Goal: Task Accomplishment & Management: Manage account settings

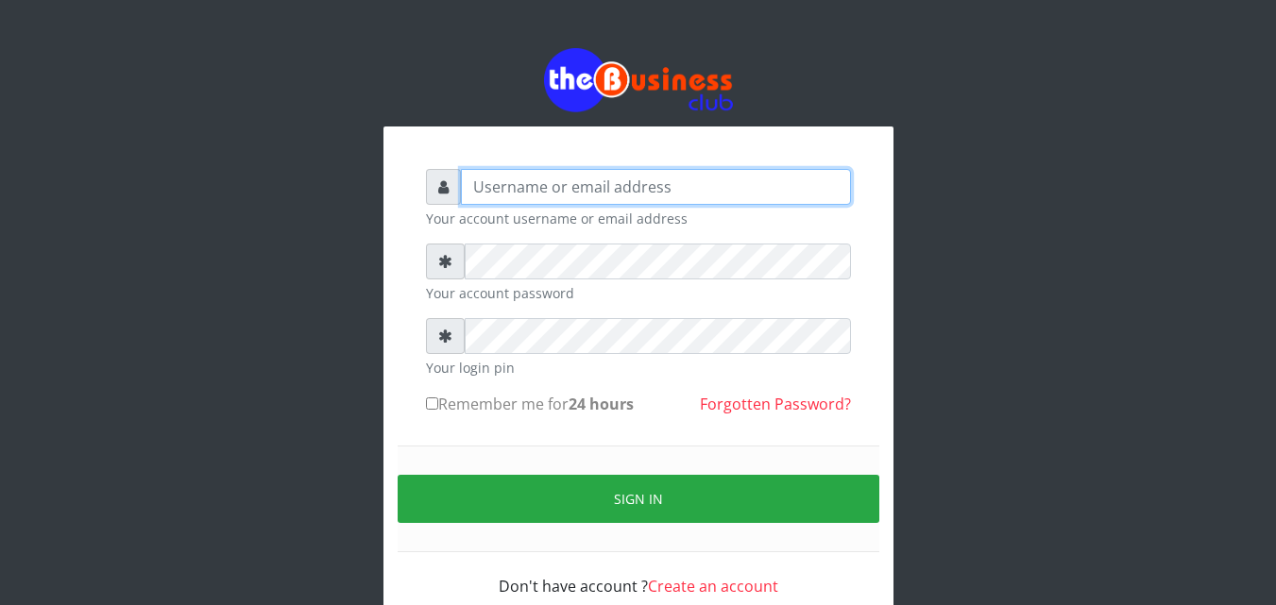
click at [552, 190] on input "text" at bounding box center [656, 187] width 390 height 36
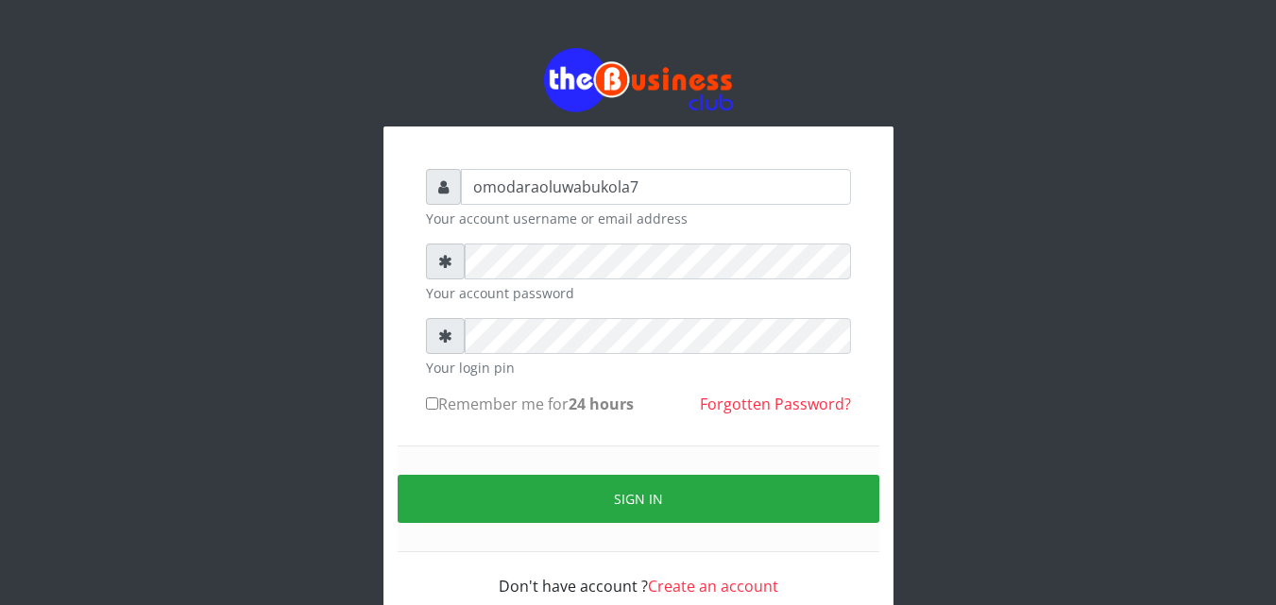
click at [874, 69] on div at bounding box center [638, 79] width 510 height 63
click at [636, 178] on input "omodaraoluwabukola7" at bounding box center [656, 187] width 390 height 36
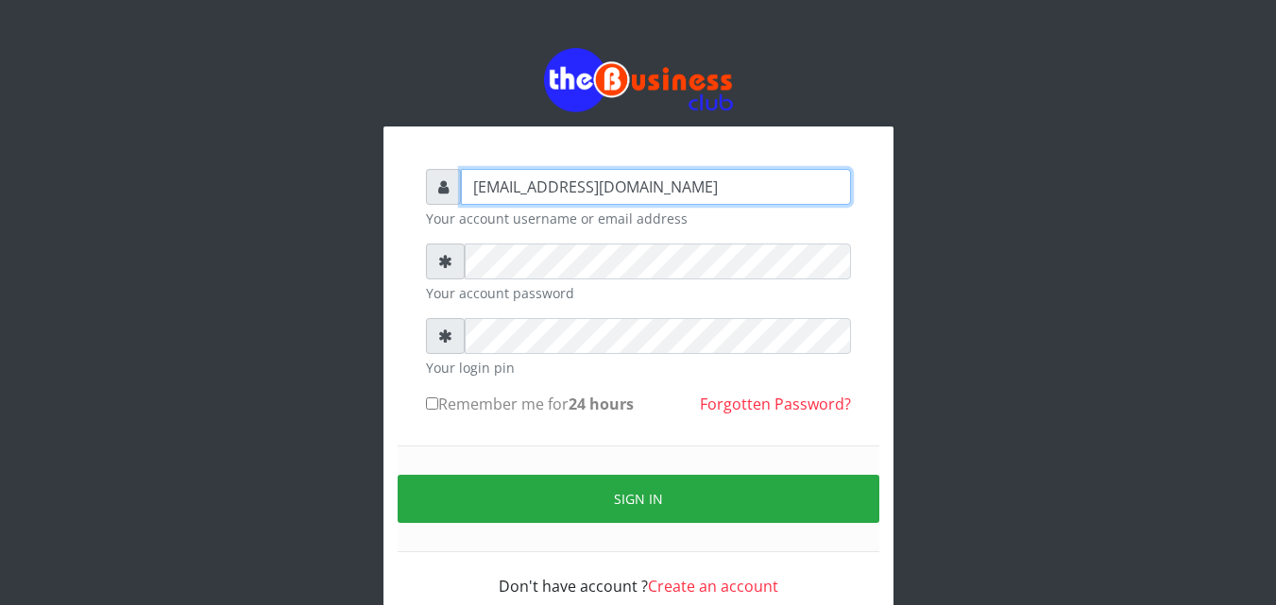
type input "[EMAIL_ADDRESS][DOMAIN_NAME]"
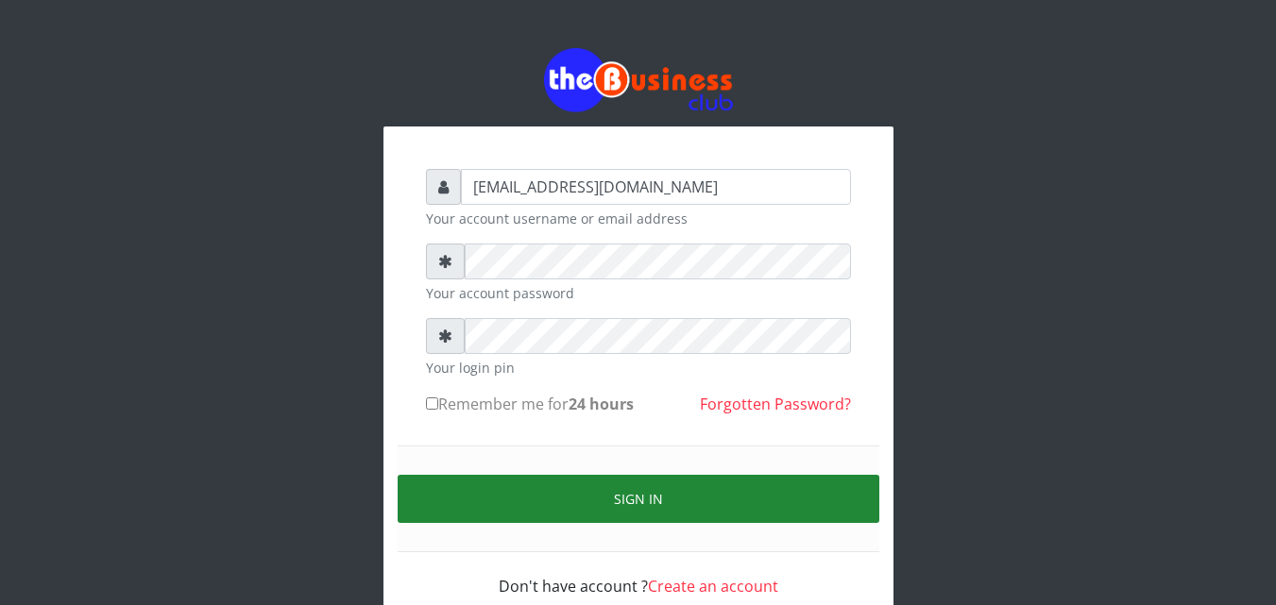
click at [684, 488] on button "Sign in" at bounding box center [638, 499] width 482 height 48
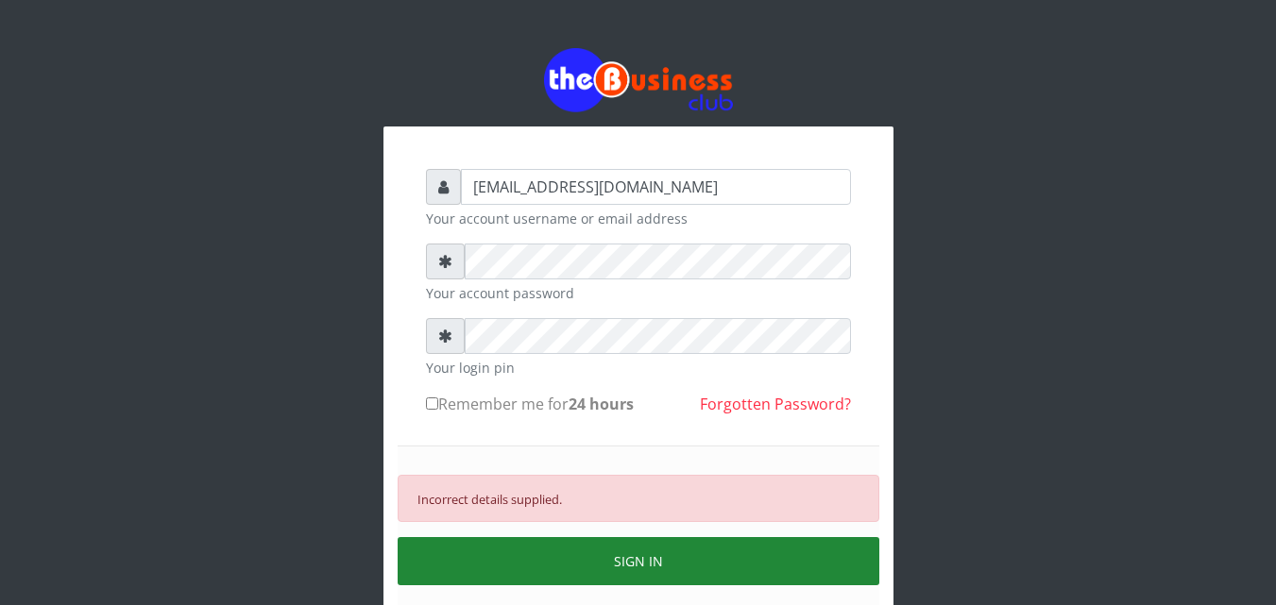
click at [563, 571] on button "SIGN IN" at bounding box center [638, 561] width 482 height 48
click at [554, 543] on button "SIGN IN" at bounding box center [638, 561] width 482 height 48
click at [601, 550] on button "SIGN IN" at bounding box center [638, 561] width 482 height 48
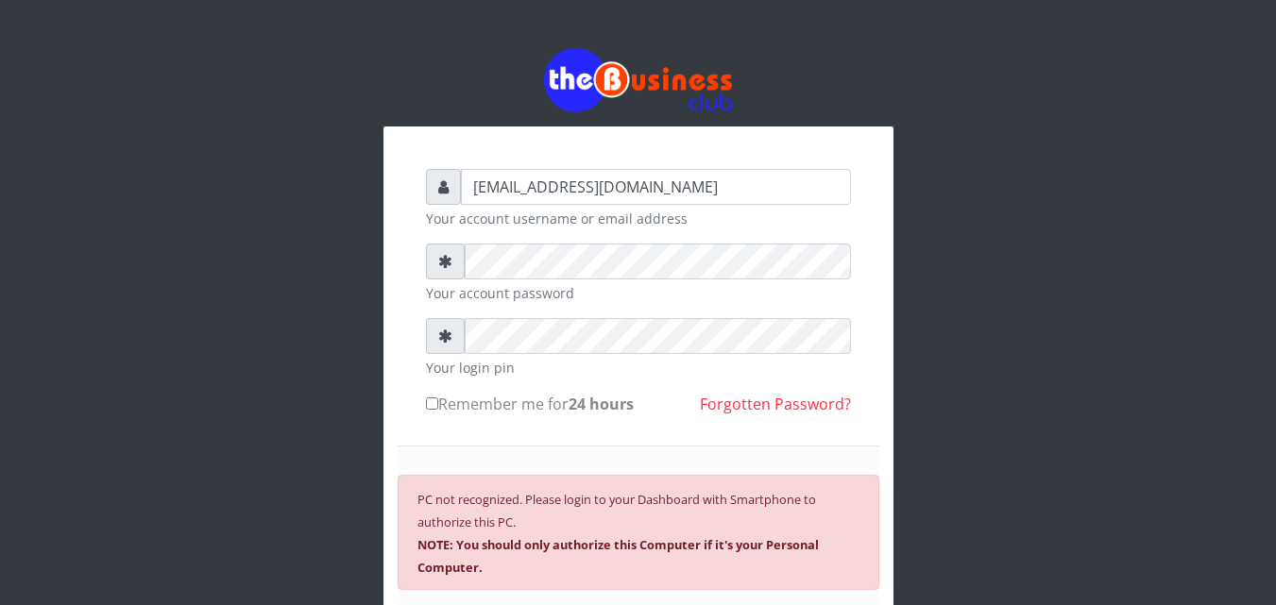
scroll to position [204, 0]
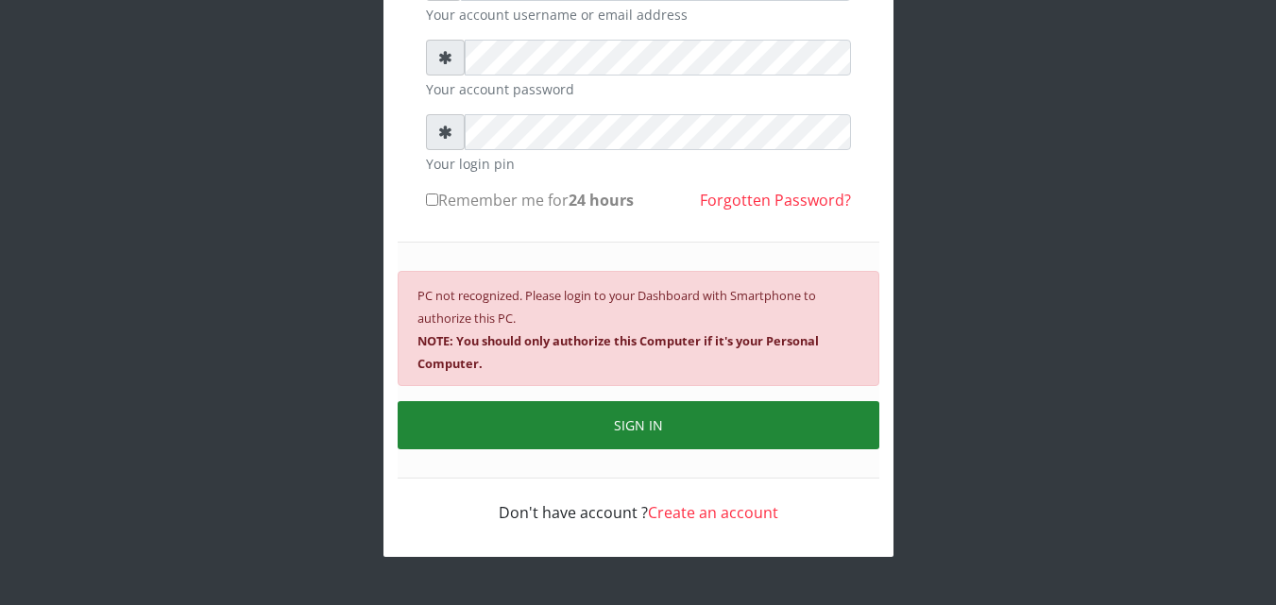
click at [627, 418] on button "SIGN IN" at bounding box center [638, 425] width 482 height 48
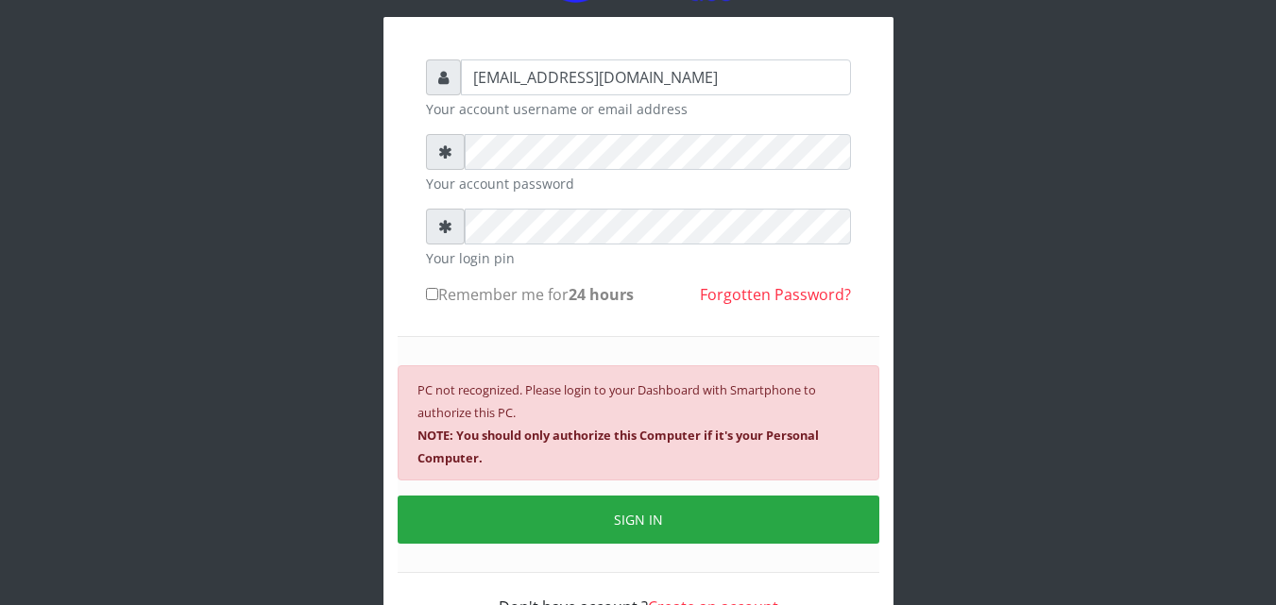
scroll to position [15, 0]
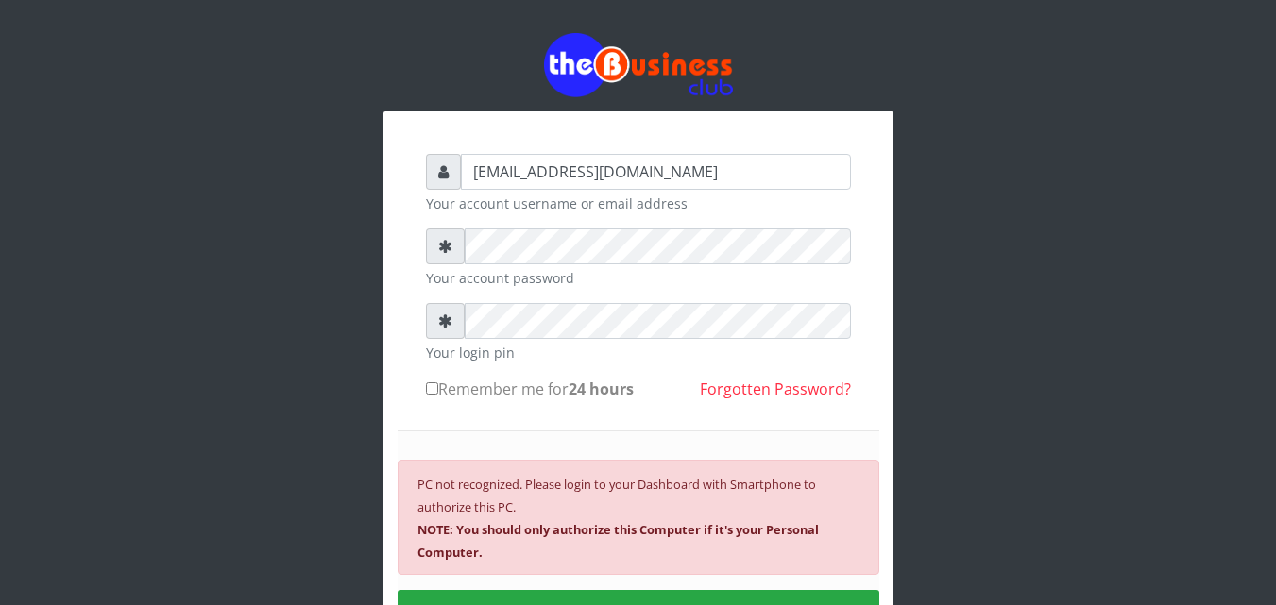
click at [770, 384] on link "Forgotten Password?" at bounding box center [775, 389] width 151 height 21
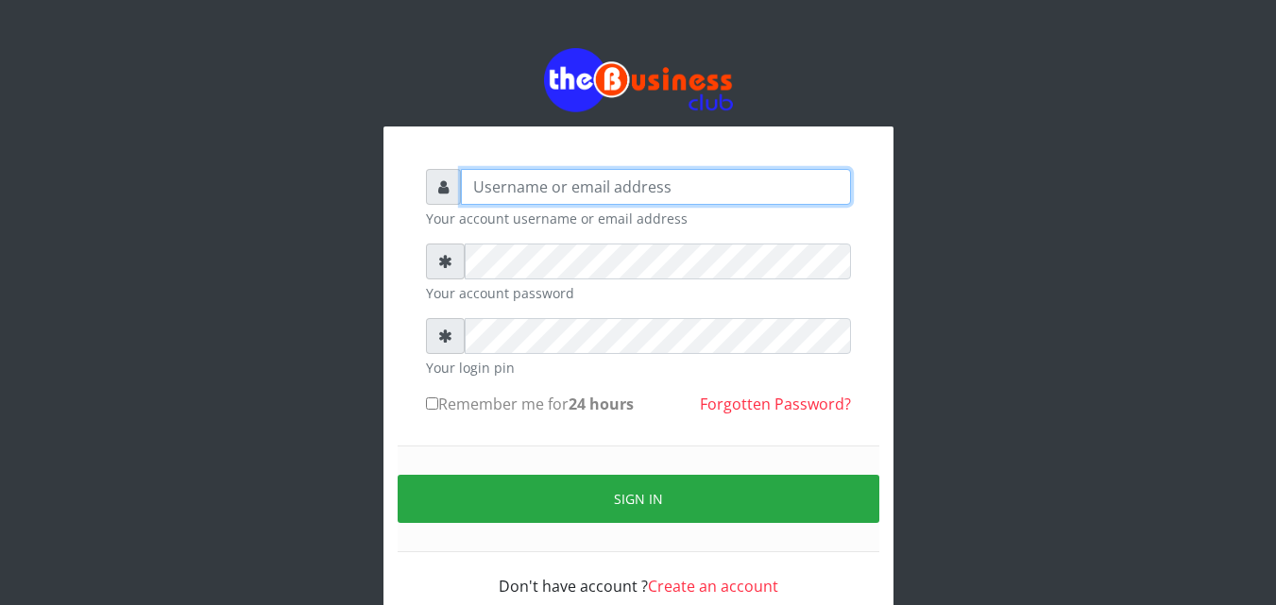
click at [530, 192] on input "text" at bounding box center [656, 187] width 390 height 36
type input "[EMAIL_ADDRESS][DOMAIN_NAME]"
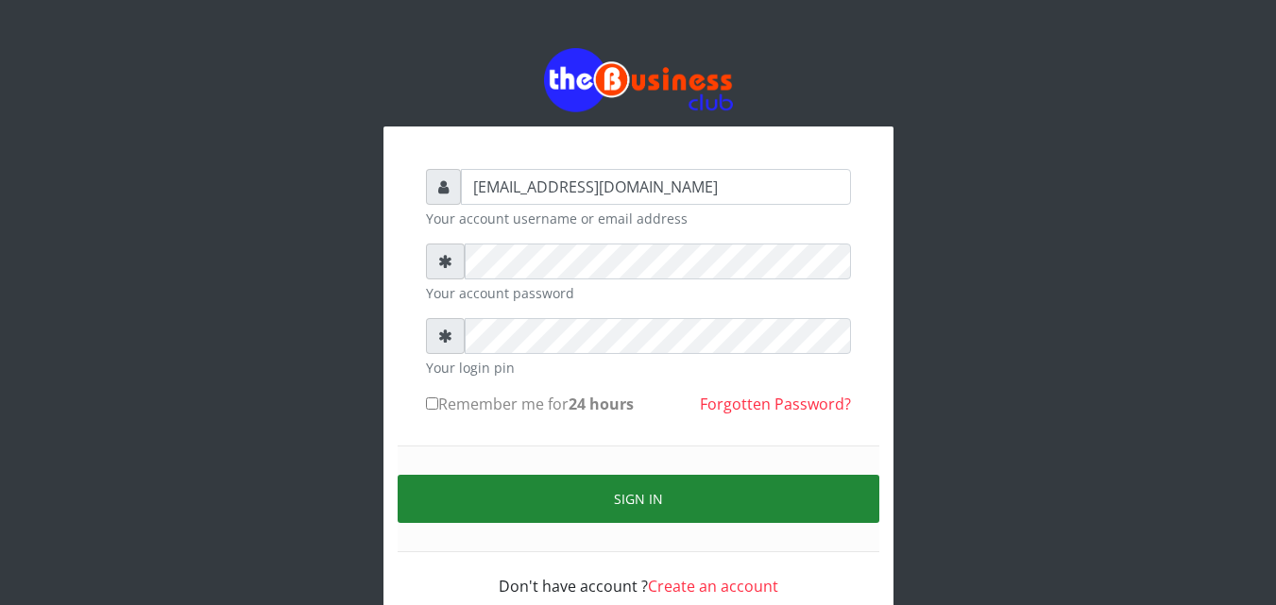
click at [617, 495] on button "Sign in" at bounding box center [638, 499] width 482 height 48
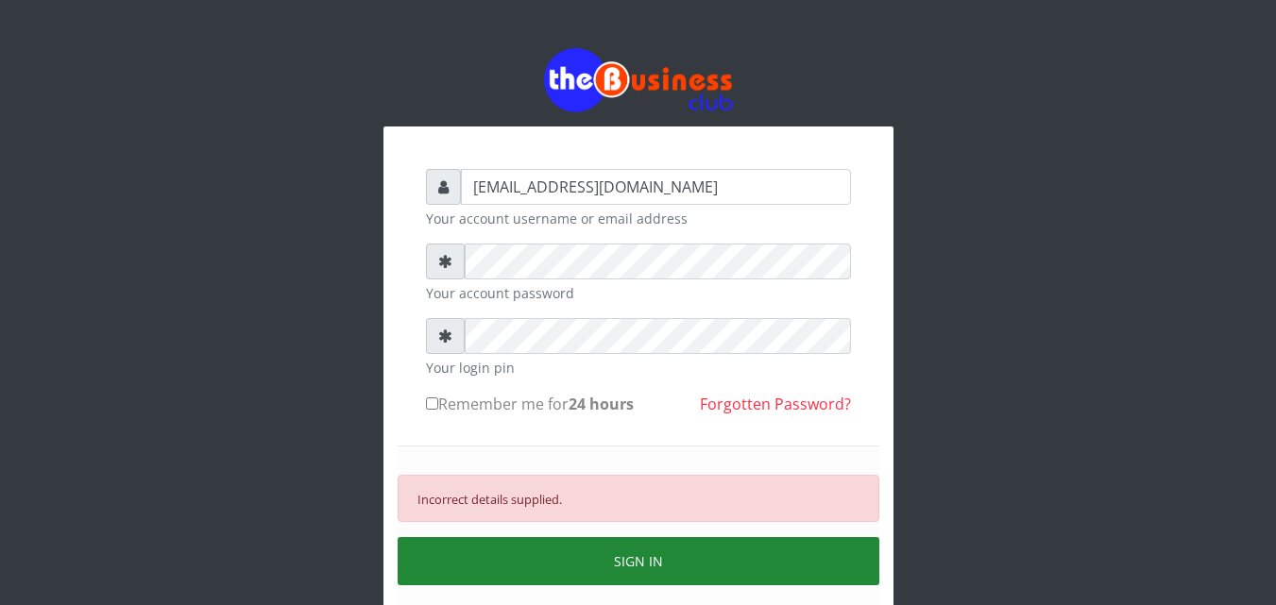
click at [557, 539] on button "SIGN IN" at bounding box center [638, 561] width 482 height 48
click at [552, 549] on button "SIGN IN" at bounding box center [638, 561] width 482 height 48
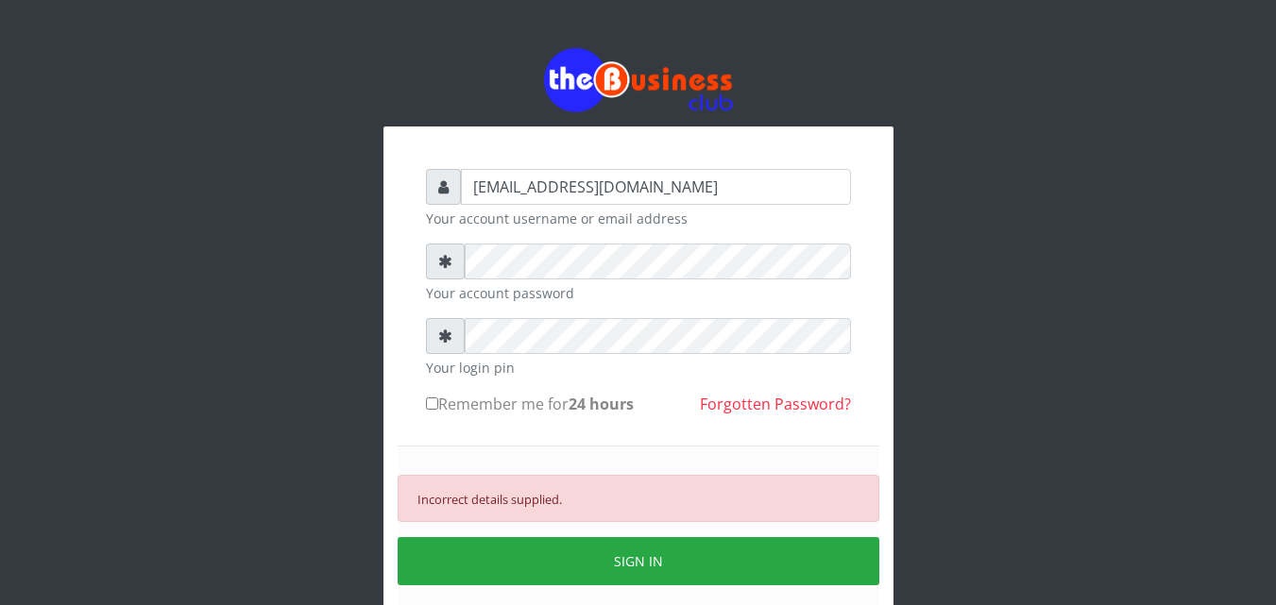
drag, startPoint x: 564, startPoint y: 314, endPoint x: 410, endPoint y: 445, distance: 201.6
click at [410, 446] on div "Incorrect details supplied. SIGN IN" at bounding box center [638, 530] width 482 height 169
click at [449, 334] on icon at bounding box center [445, 336] width 14 height 15
click at [450, 337] on icon at bounding box center [445, 336] width 14 height 15
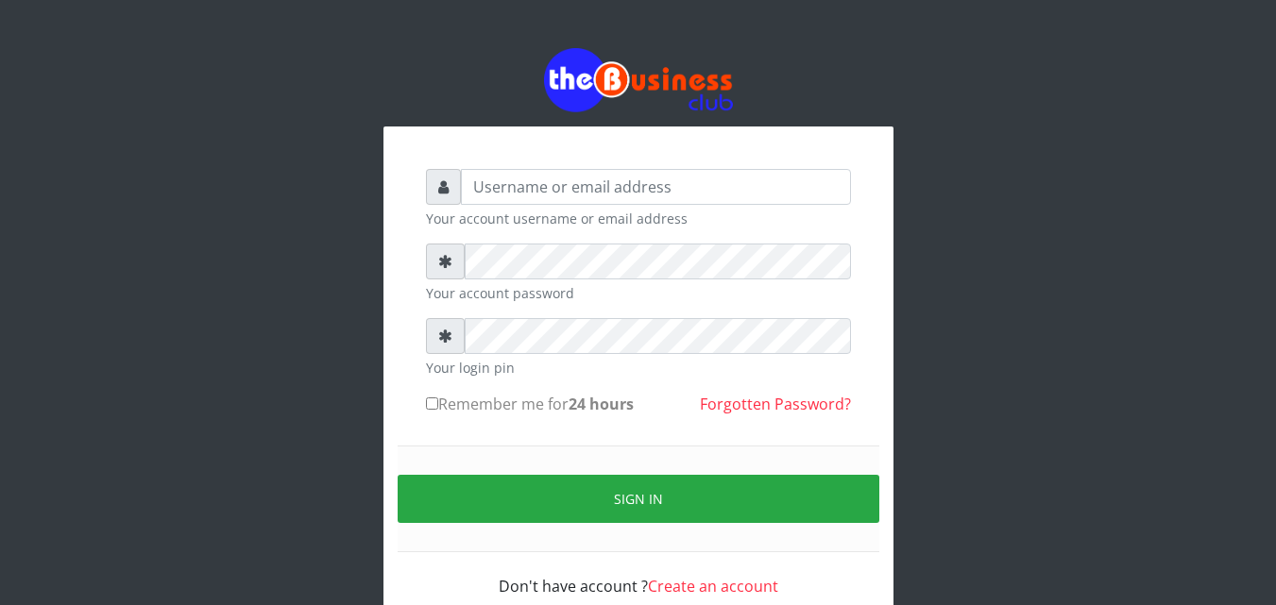
scroll to position [15, 0]
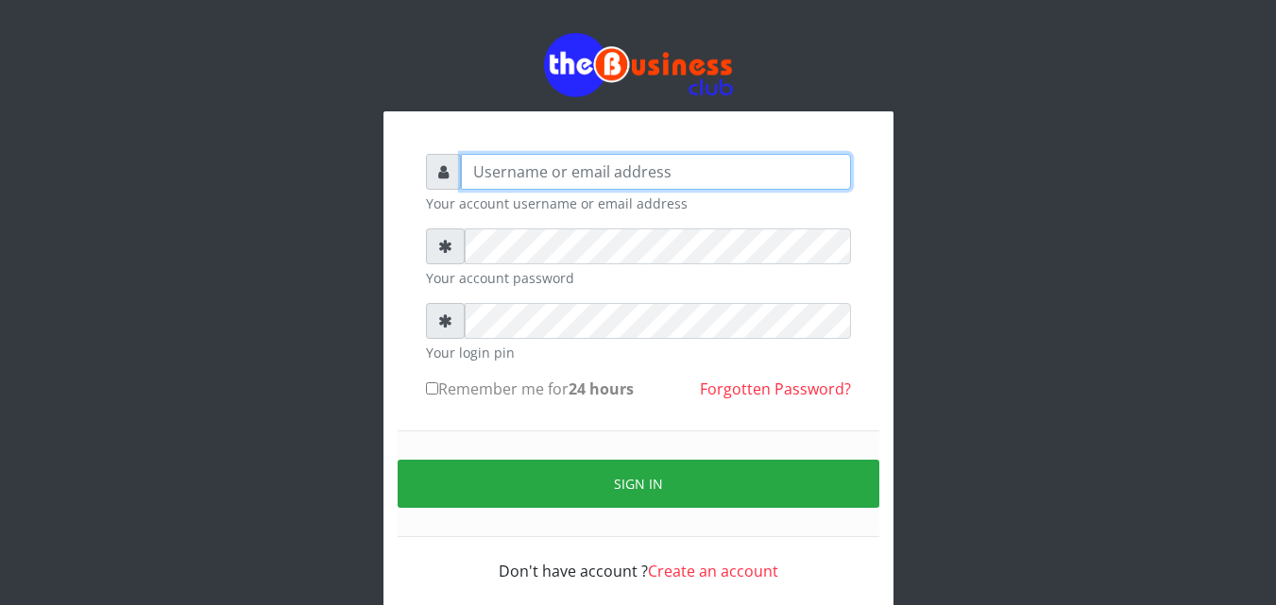
click at [468, 160] on input "text" at bounding box center [656, 172] width 390 height 36
type input "omodaraoluwabukola7@gmail.com"
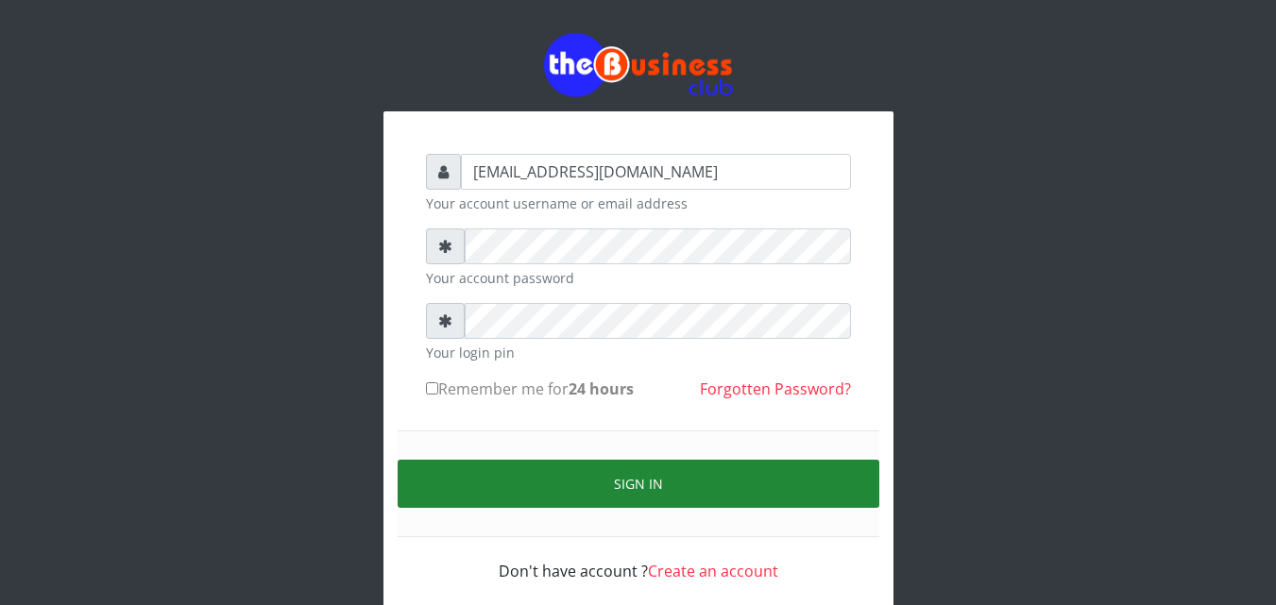
click at [557, 478] on button "Sign in" at bounding box center [638, 484] width 482 height 48
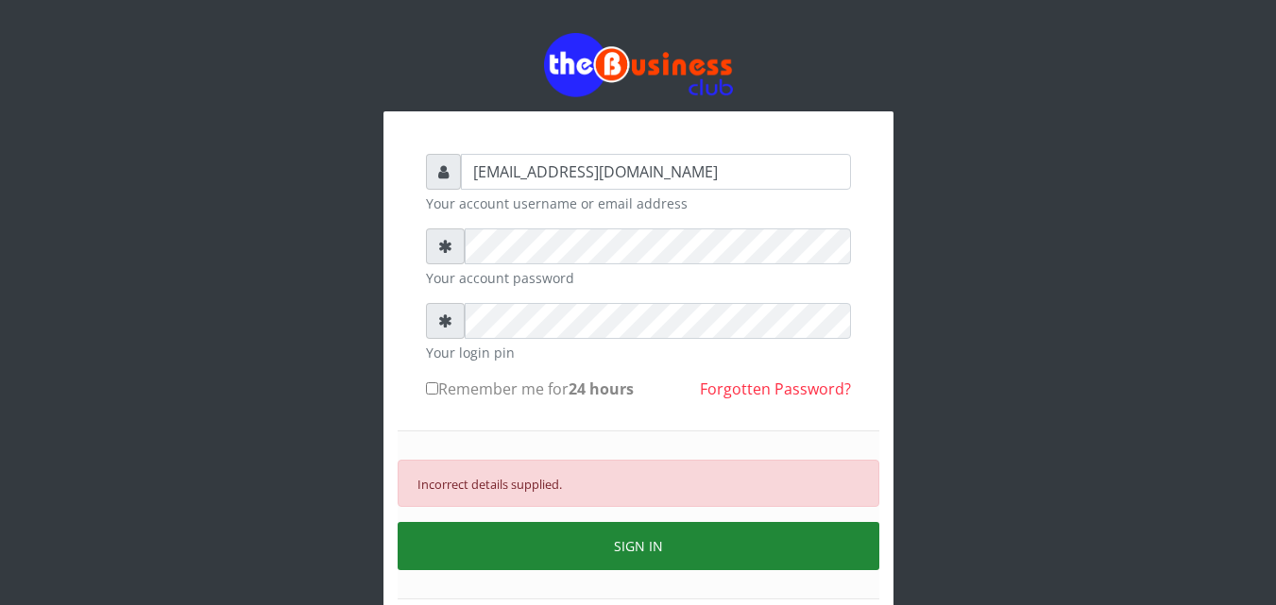
click at [564, 546] on button "SIGN IN" at bounding box center [638, 546] width 482 height 48
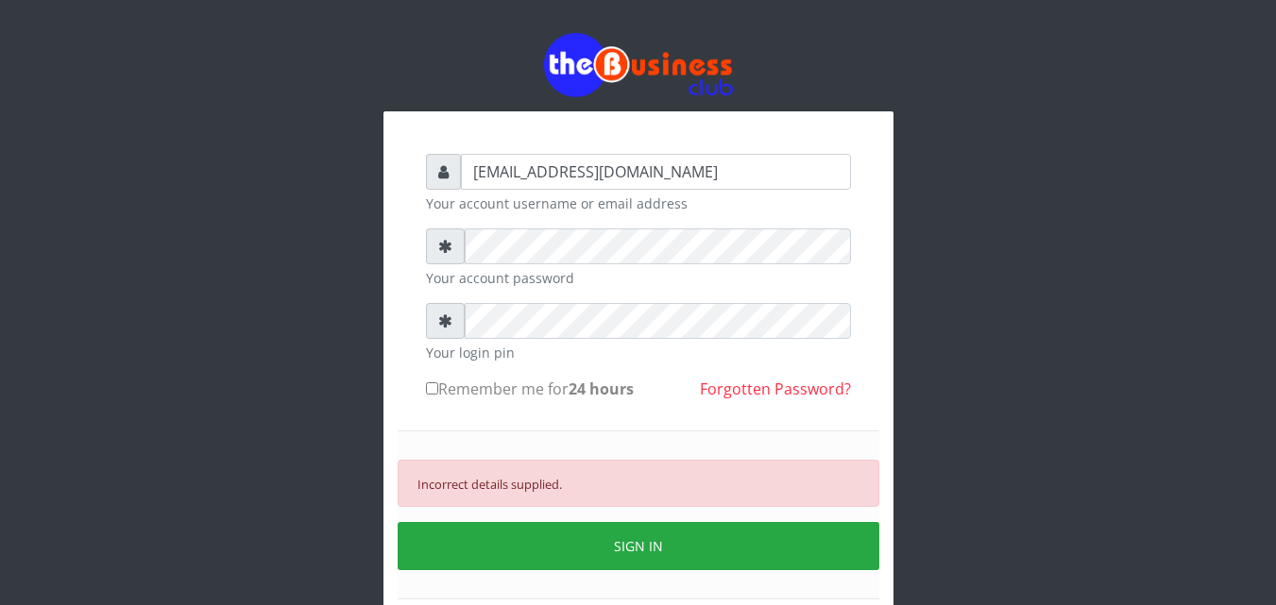
click at [544, 499] on div "Incorrect details supplied." at bounding box center [638, 483] width 482 height 47
click at [658, 478] on div "Incorrect details supplied." at bounding box center [638, 483] width 482 height 47
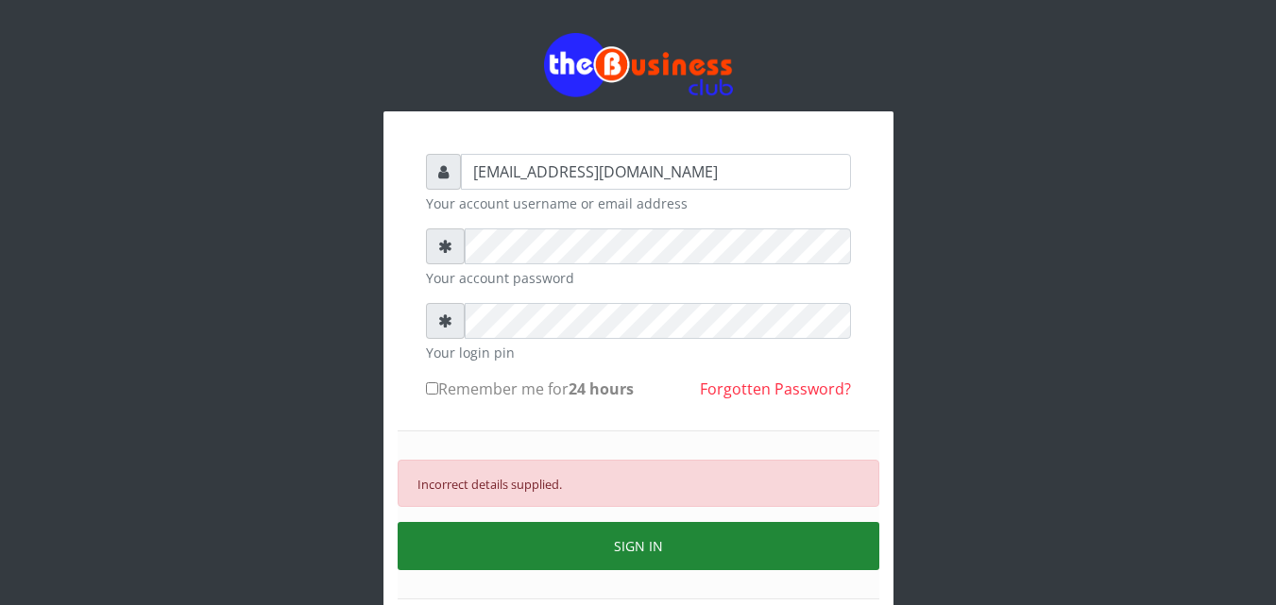
click at [574, 547] on button "SIGN IN" at bounding box center [638, 546] width 482 height 48
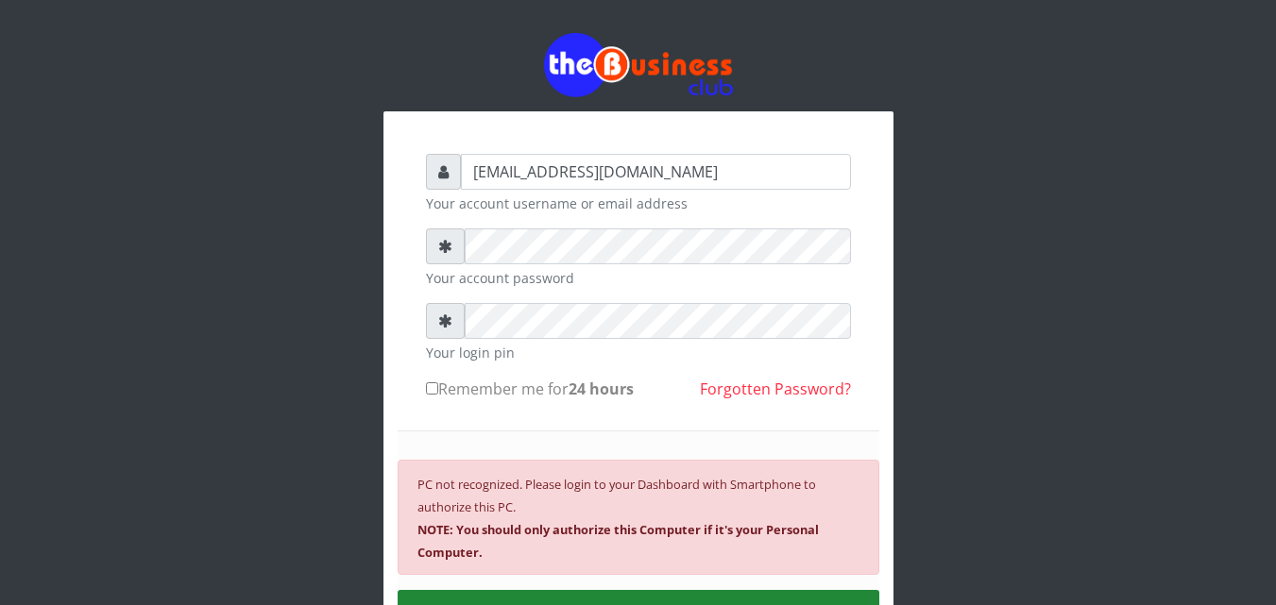
scroll to position [110, 0]
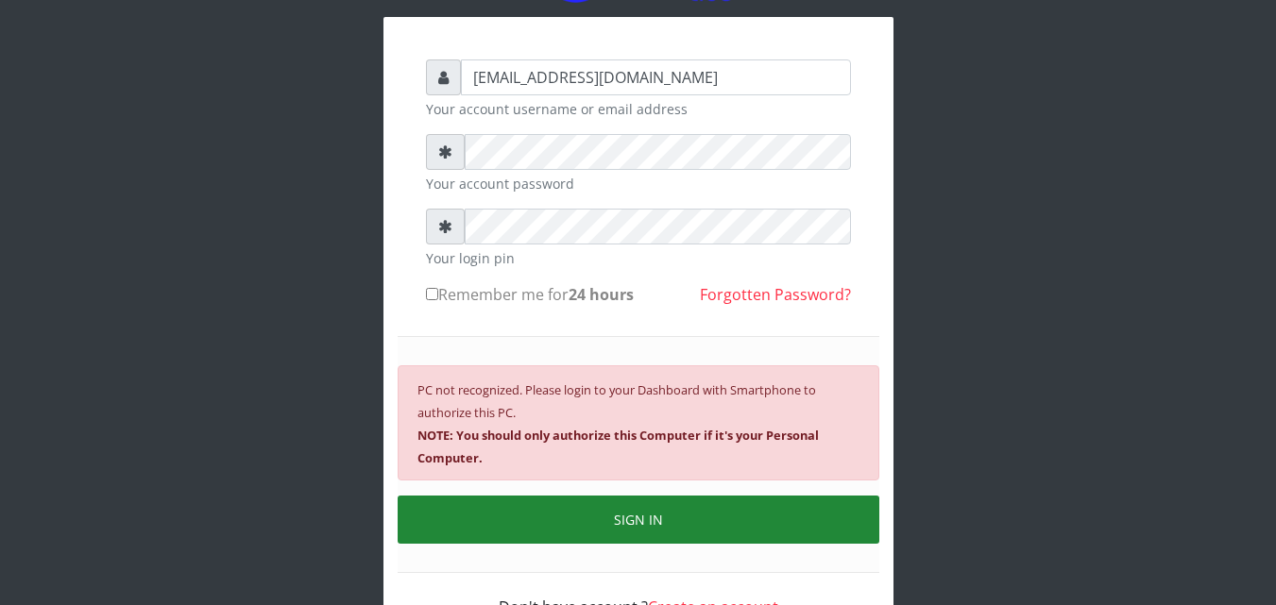
click at [580, 538] on button "SIGN IN" at bounding box center [638, 520] width 482 height 48
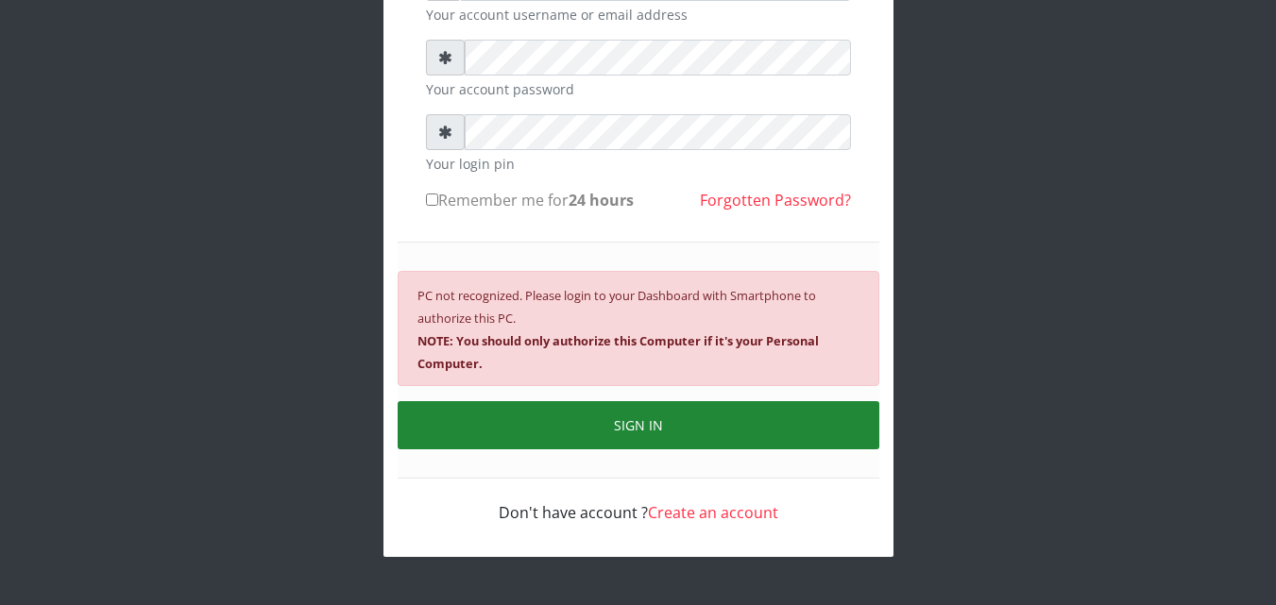
click at [632, 437] on button "SIGN IN" at bounding box center [638, 425] width 482 height 48
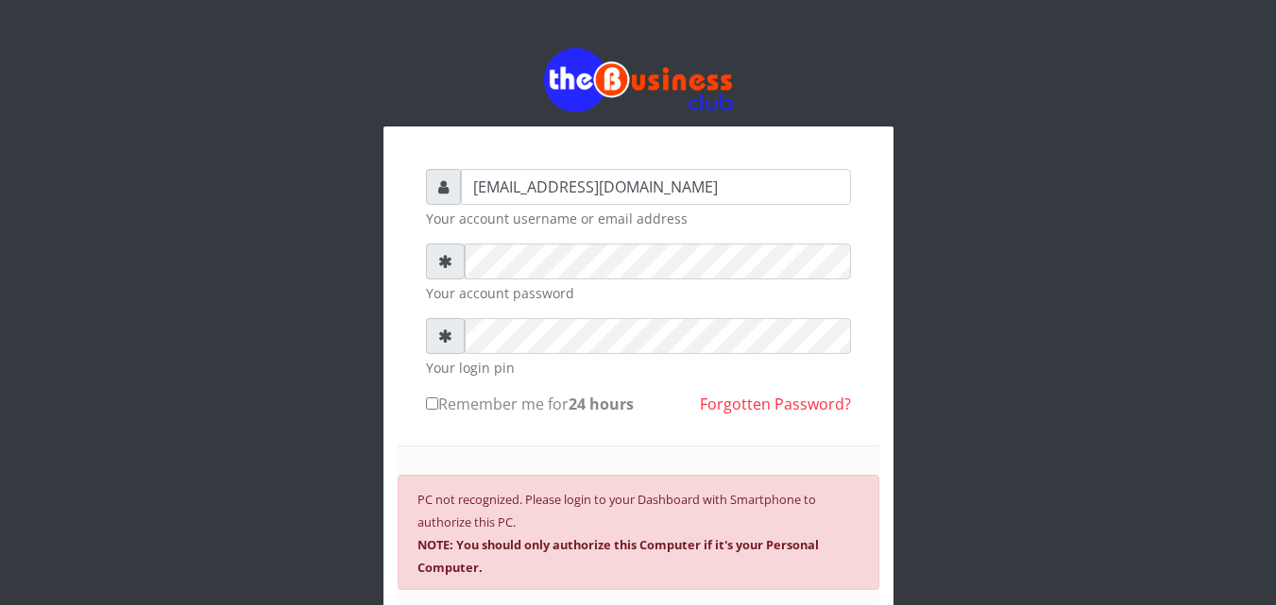
scroll to position [189, 0]
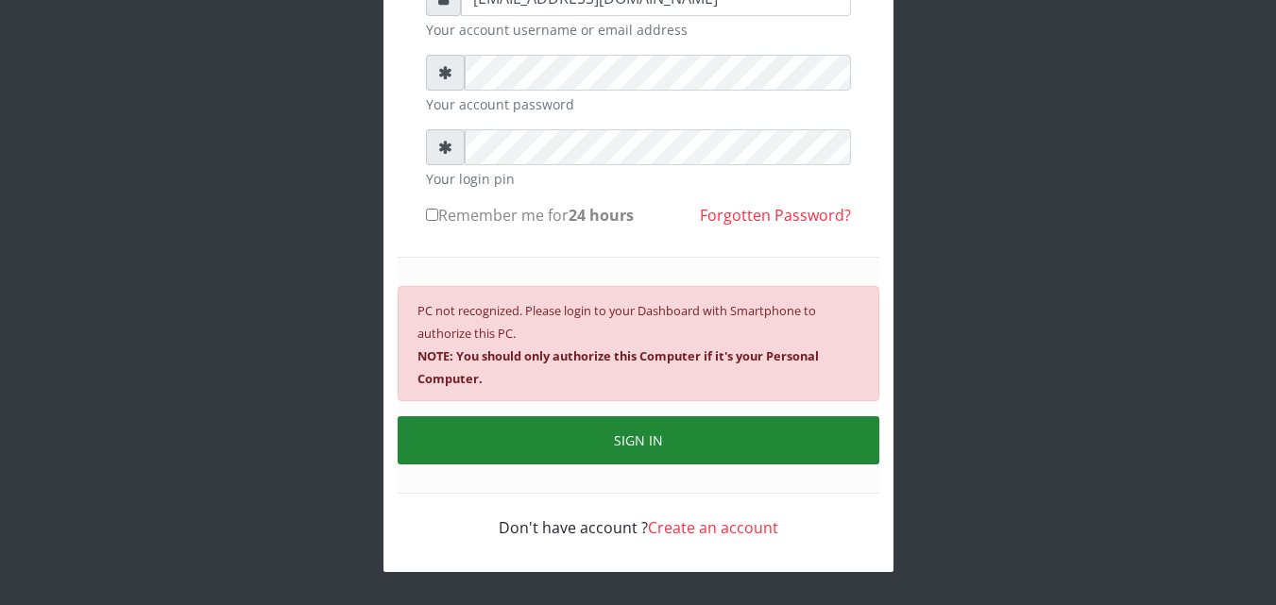
click at [555, 431] on button "SIGN IN" at bounding box center [638, 440] width 482 height 48
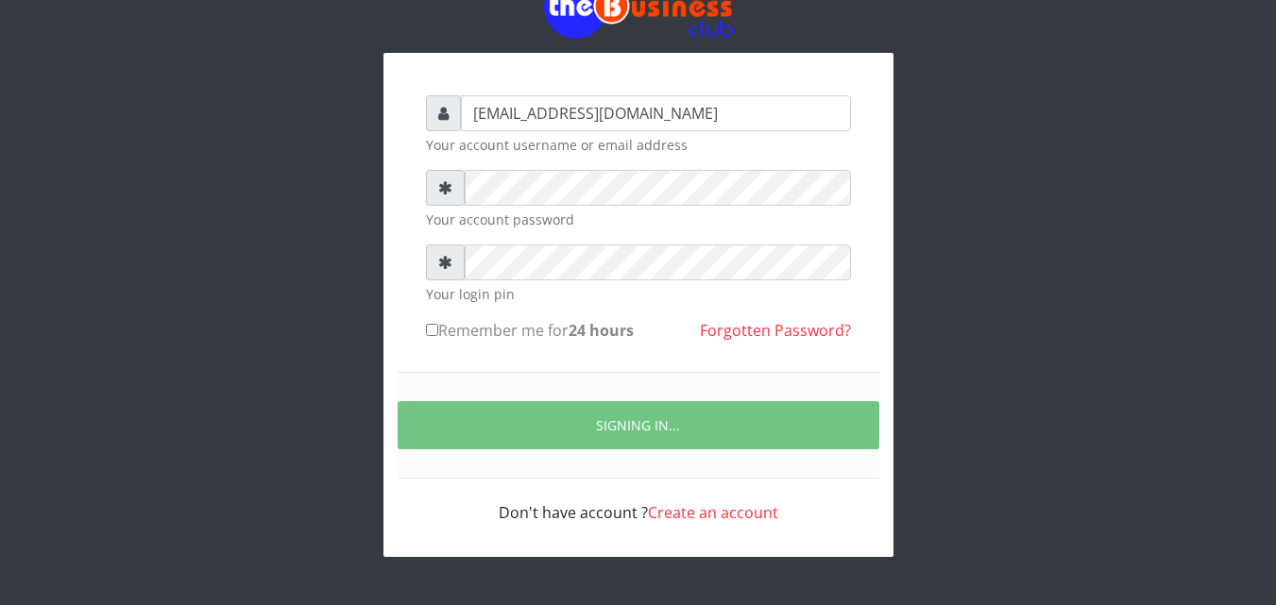
scroll to position [136, 0]
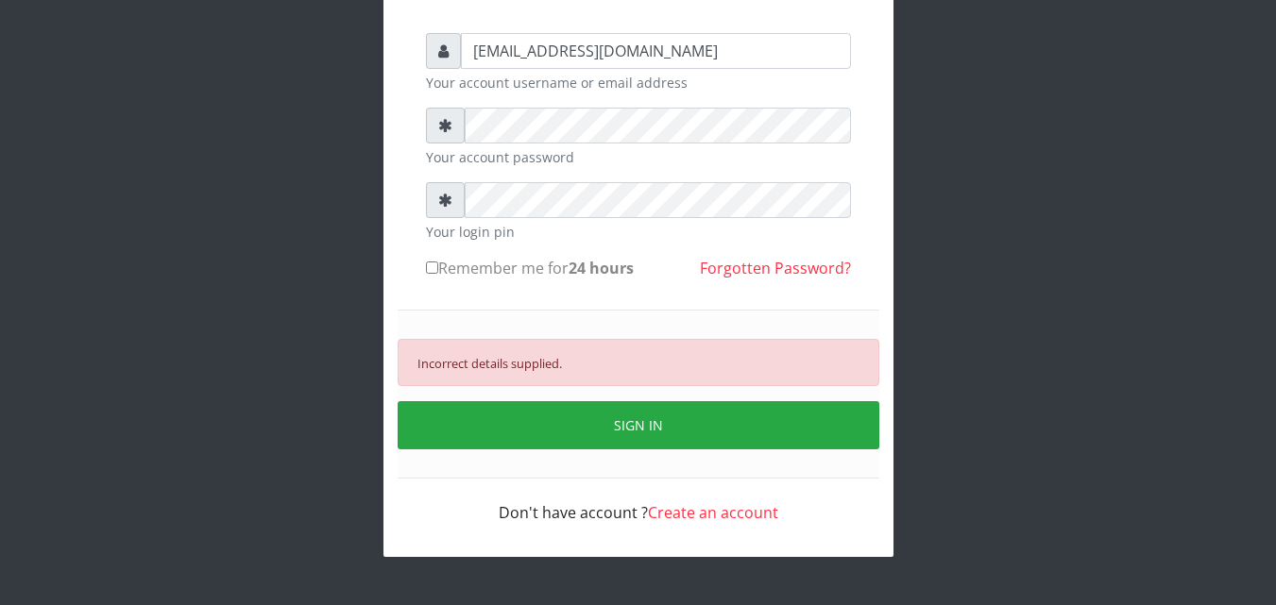
click at [704, 271] on link "Forgotten Password?" at bounding box center [775, 268] width 151 height 21
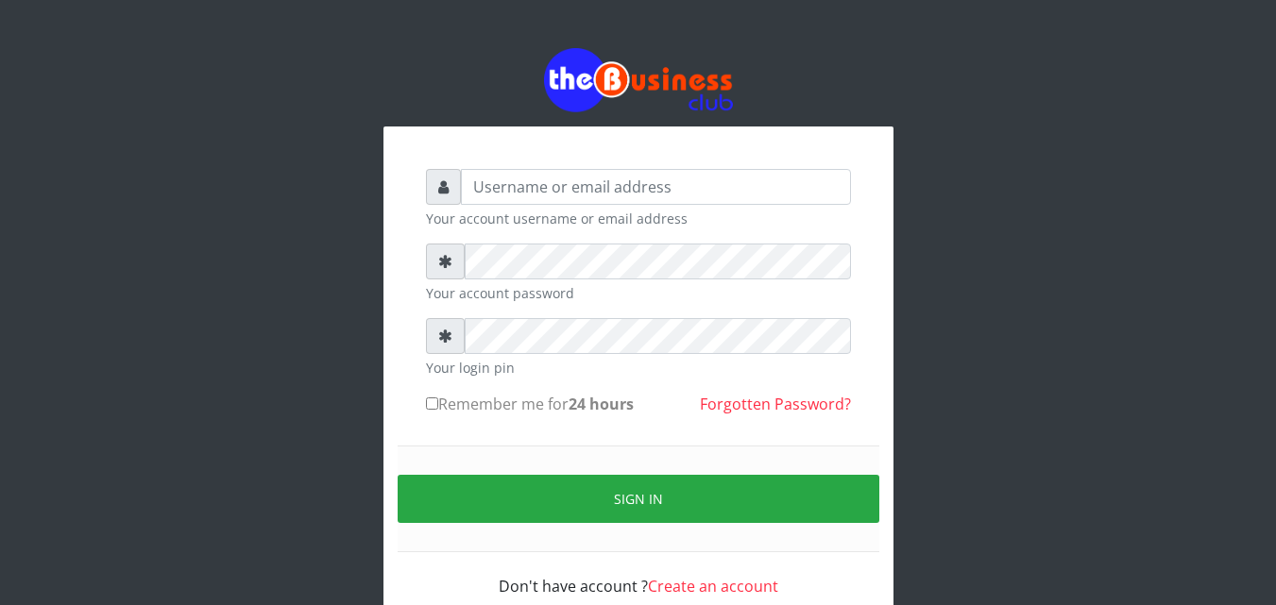
click at [754, 407] on link "Forgotten Password?" at bounding box center [775, 404] width 151 height 21
